Goal: Information Seeking & Learning: Compare options

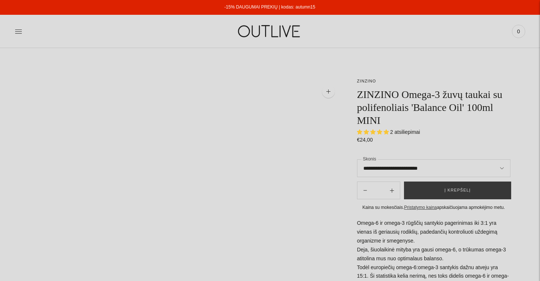
select select "**********"
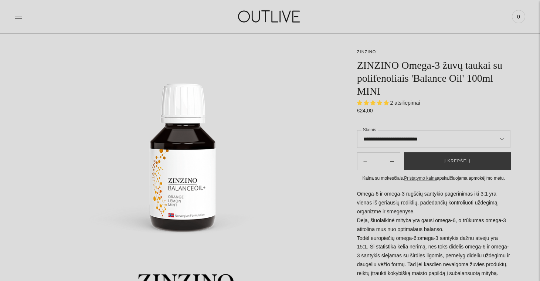
scroll to position [78, 0]
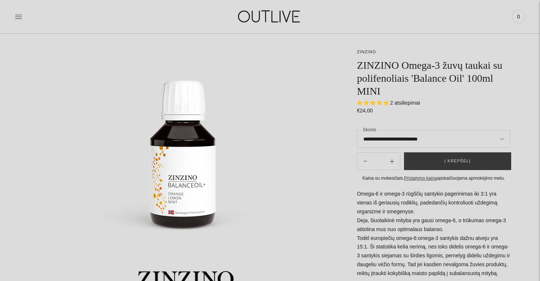
click at [412, 104] on span "2 atsiliepimai" at bounding box center [406, 103] width 30 height 6
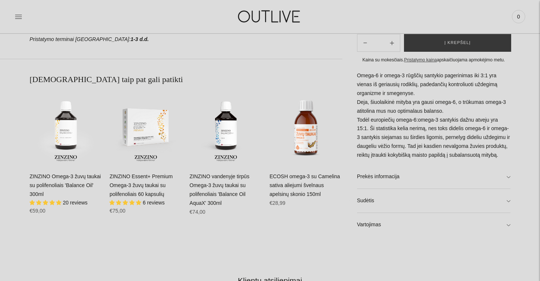
scroll to position [460, 0]
click at [70, 126] on img "ZINZINO Omega-3 žuvų taukai su polifenoliais 'Balance Oil' 300ml\a" at bounding box center [66, 128] width 73 height 73
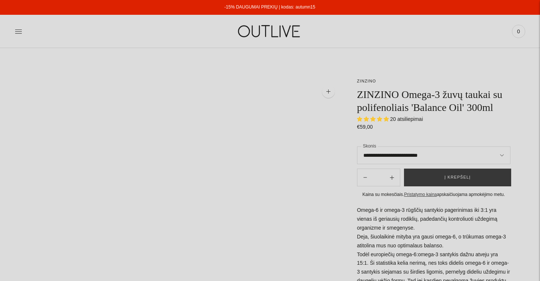
select select "**********"
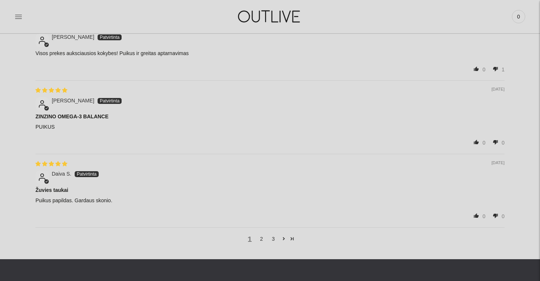
scroll to position [1152, 0]
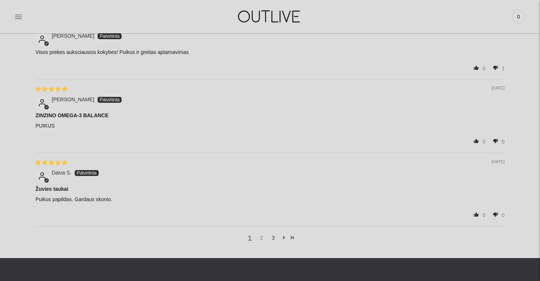
click at [263, 234] on link "2" at bounding box center [262, 238] width 12 height 8
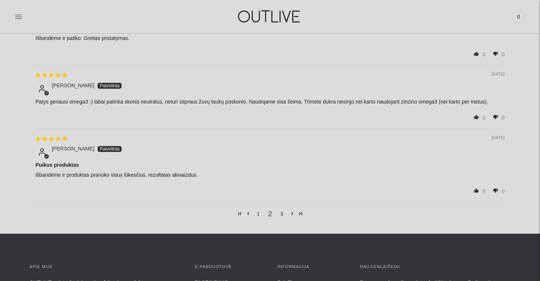
scroll to position [1156, 0]
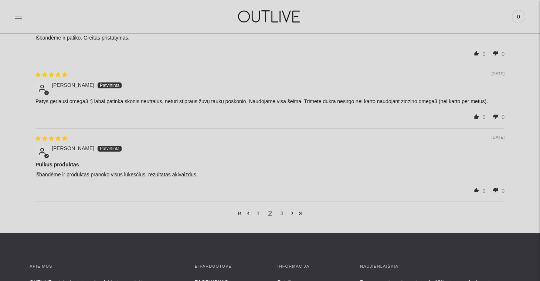
click at [282, 211] on link "3" at bounding box center [282, 213] width 12 height 8
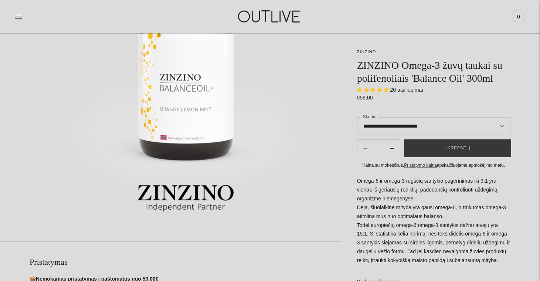
scroll to position [133, 0]
